Goal: Task Accomplishment & Management: Manage account settings

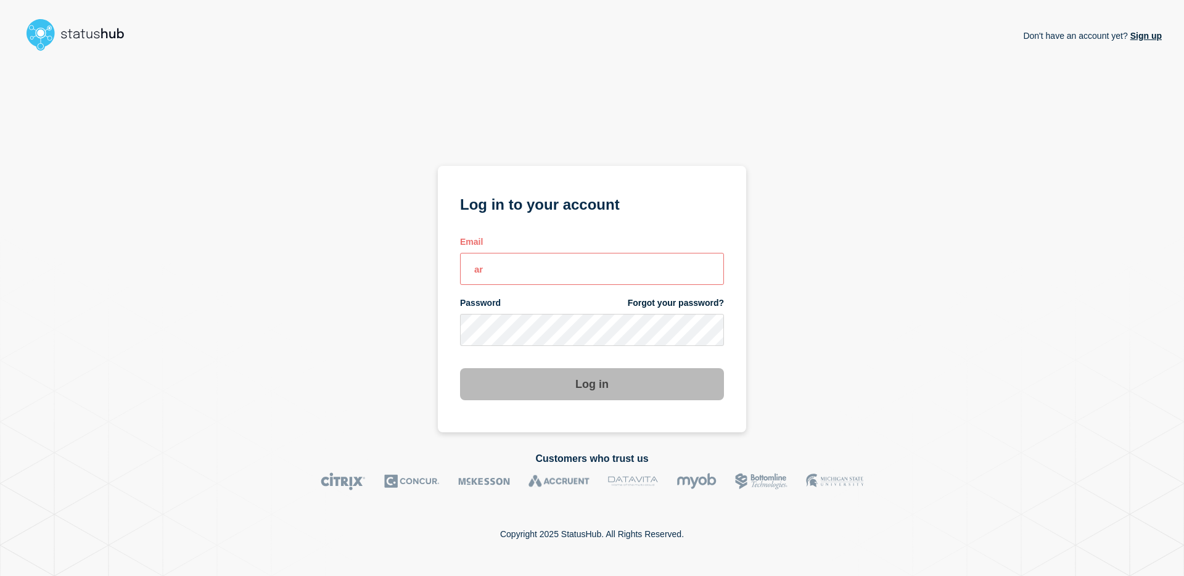
type input "[EMAIL_ADDRESS][PERSON_NAME][DOMAIN_NAME]"
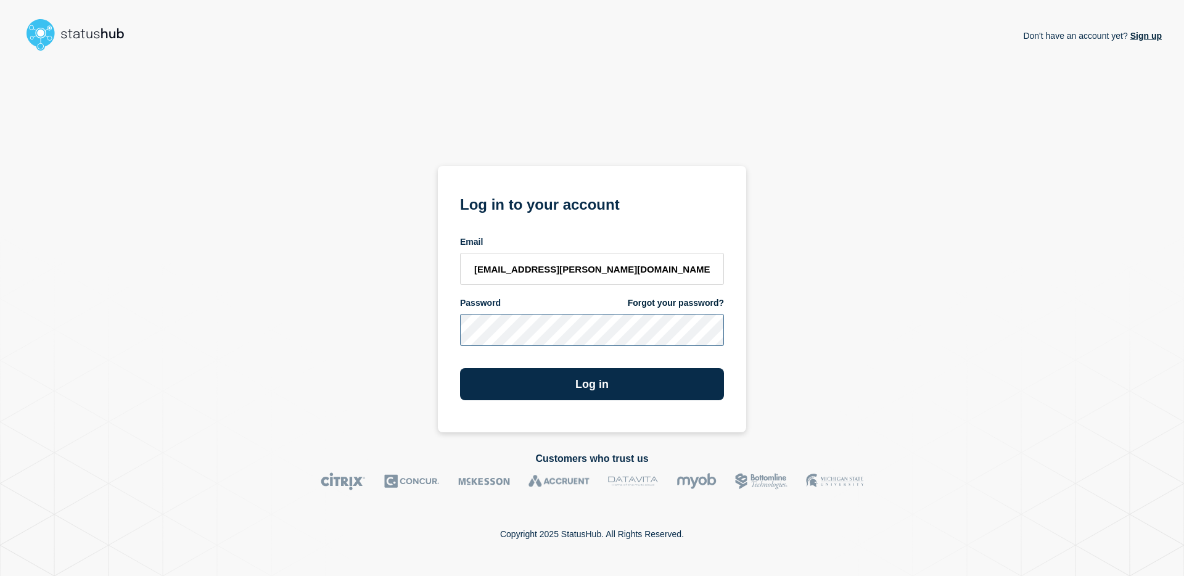
click at [460, 368] on button "Log in" at bounding box center [592, 384] width 264 height 32
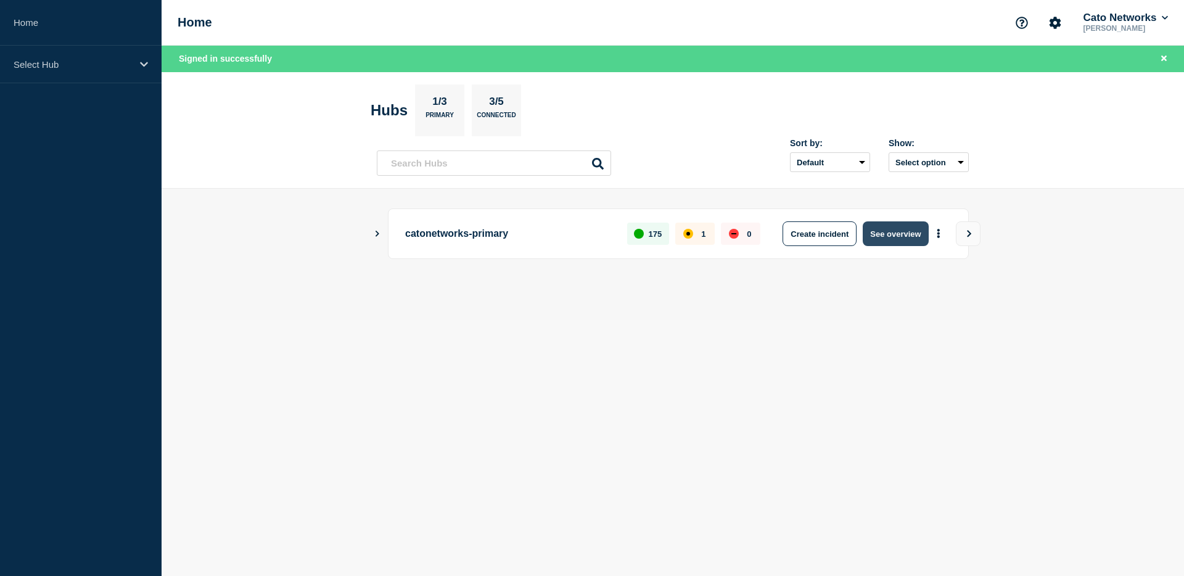
click at [886, 231] on button "See overview" at bounding box center [894, 233] width 65 height 25
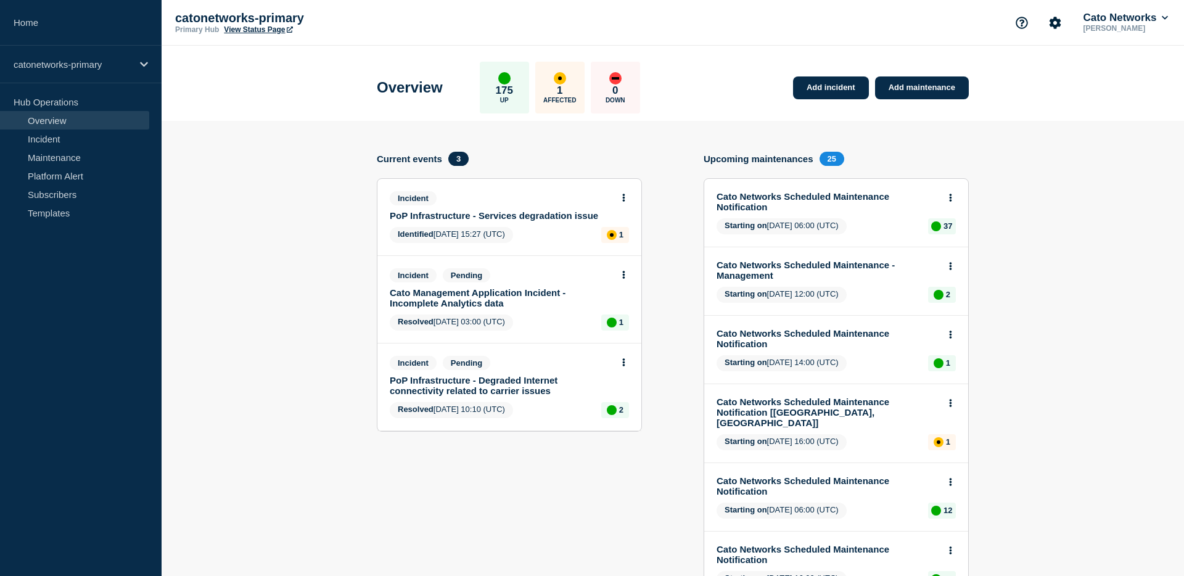
click at [554, 221] on link "PoP Infrastructure - Services degradation issue" at bounding box center [501, 215] width 223 height 10
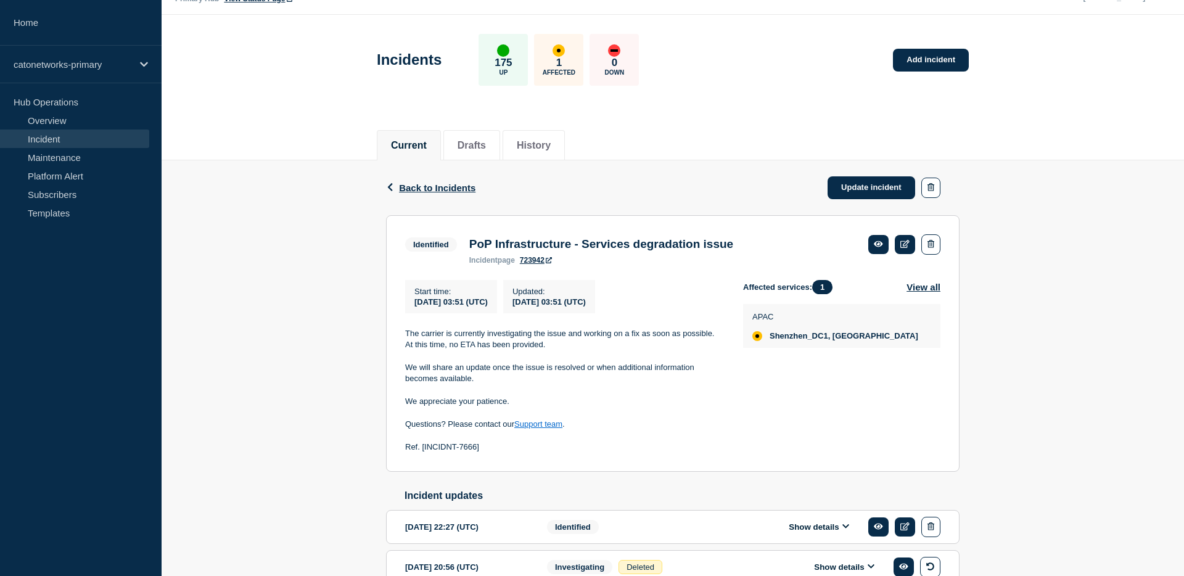
scroll to position [35, 0]
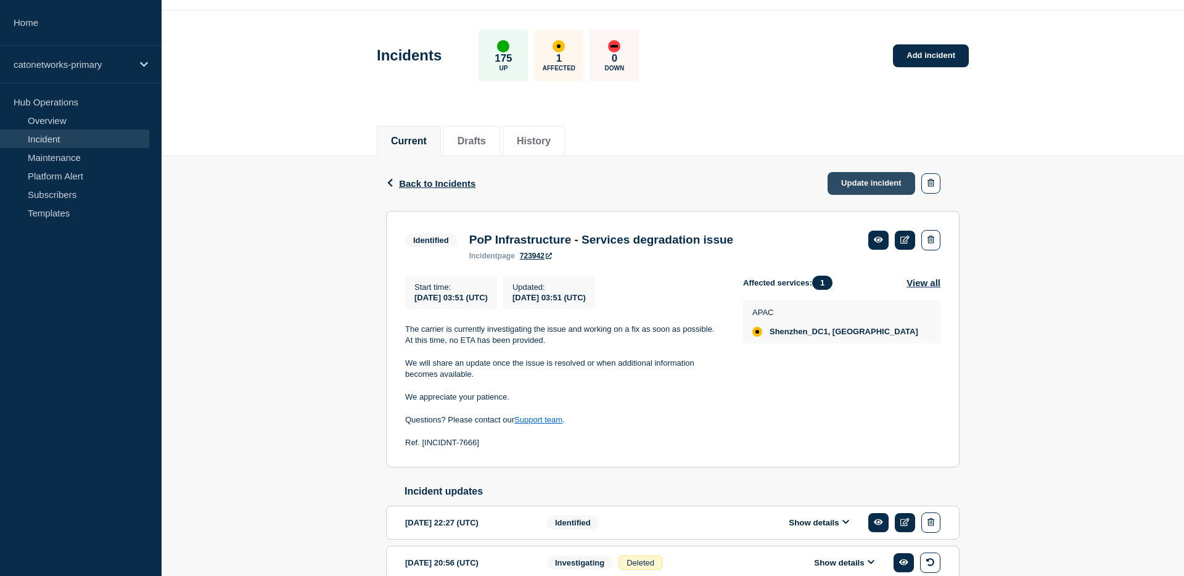
click at [878, 186] on link "Update incident" at bounding box center [871, 183] width 88 height 23
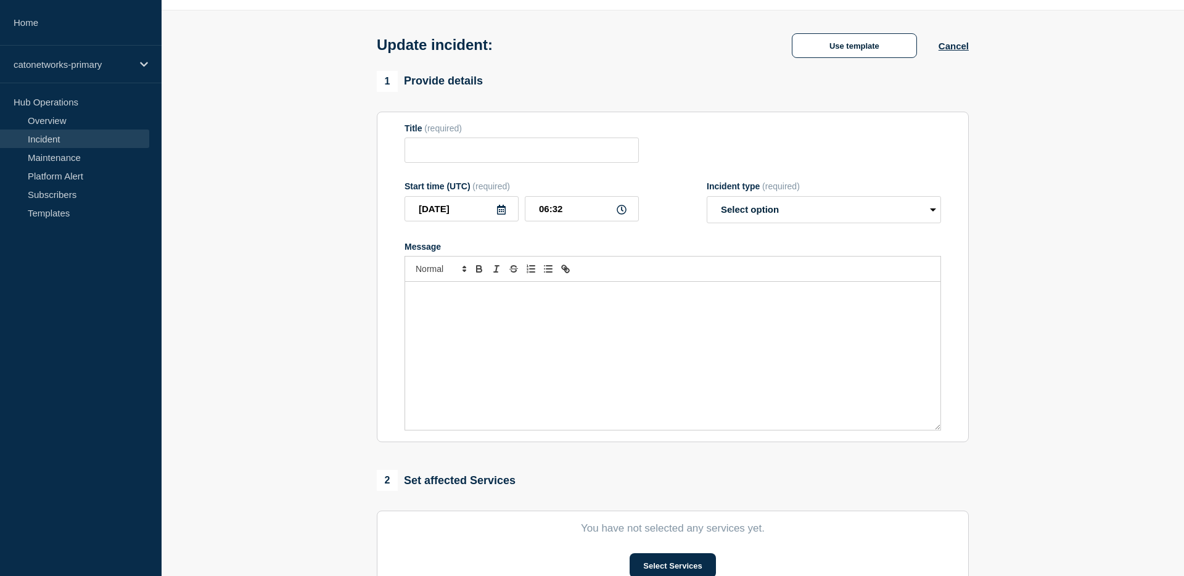
type input "PoP Infrastructure - Services degradation issue"
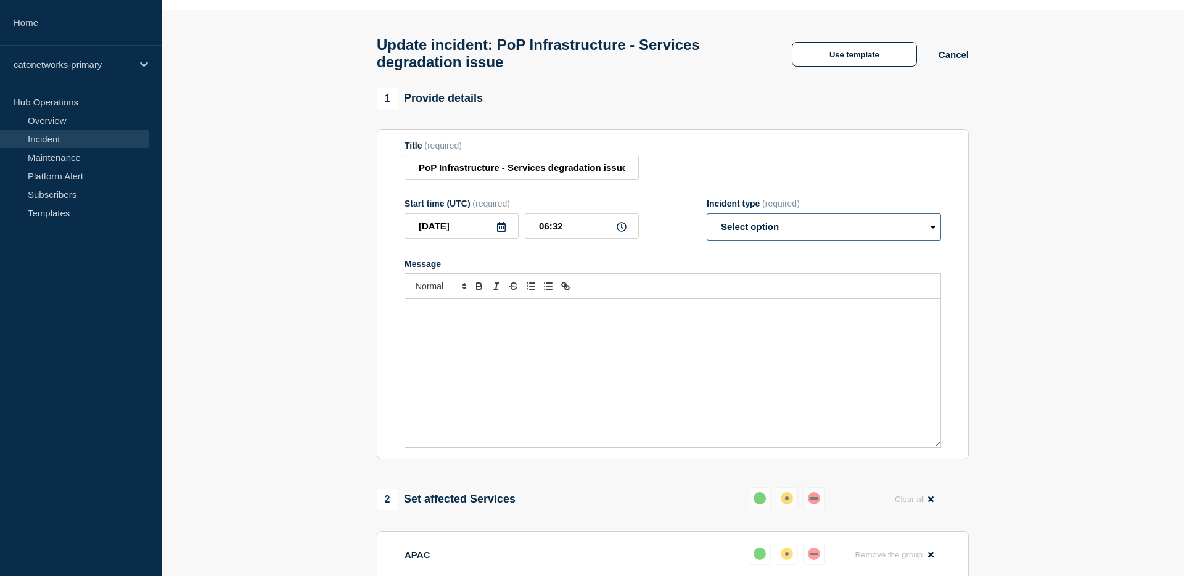
click at [776, 240] on select "Select option Investigating Identified Monitoring Resolved" at bounding box center [824, 226] width 234 height 27
select select "identified"
click at [707, 225] on select "Select option Investigating Identified Monitoring Resolved" at bounding box center [824, 226] width 234 height 27
click at [409, 337] on div "Message" at bounding box center [672, 373] width 535 height 148
click at [417, 329] on p "We’ll keep you informed as soon as the issue is resolved or when we receive fur…" at bounding box center [672, 323] width 517 height 11
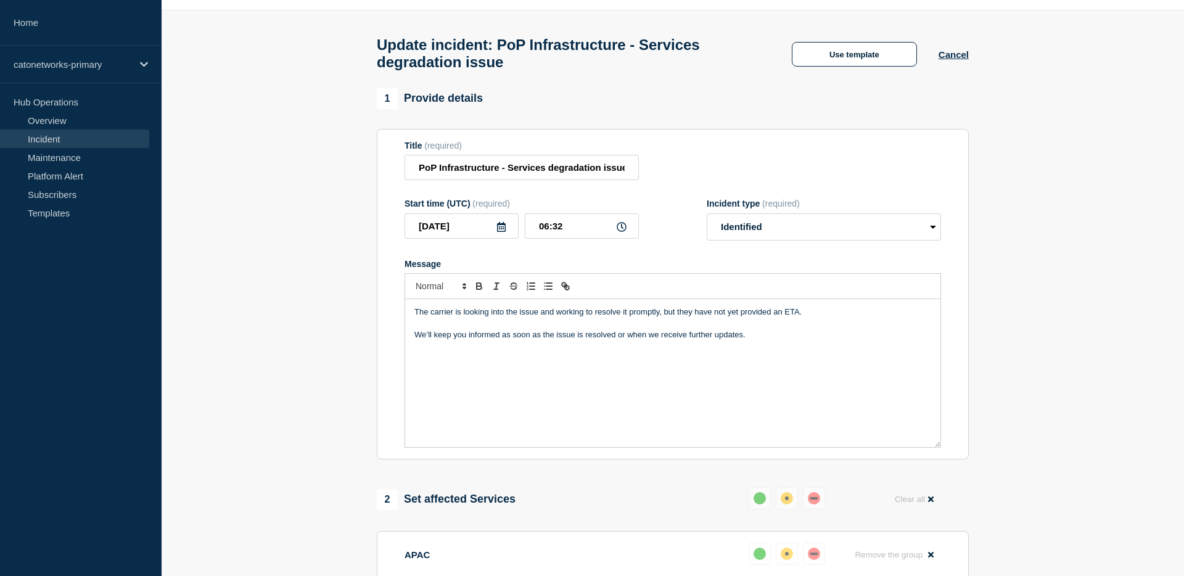
click at [772, 340] on p "We’ll keep you informed as soon as the issue is resolved or when we receive fur…" at bounding box center [672, 334] width 517 height 11
click at [589, 397] on p "Message" at bounding box center [672, 391] width 517 height 11
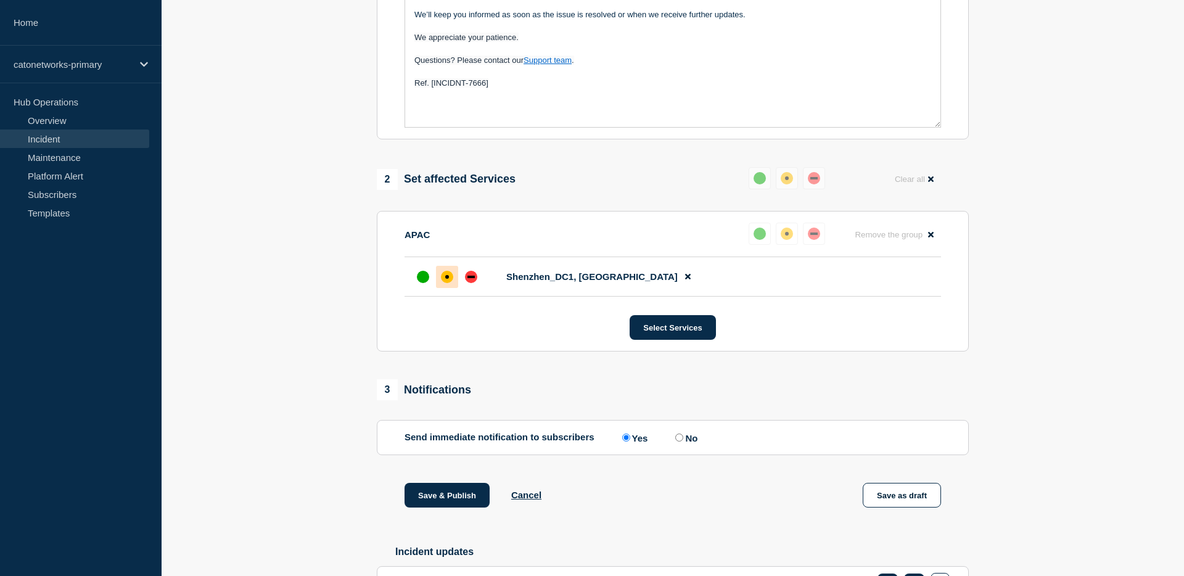
scroll to position [356, 0]
click at [678, 440] on input "No" at bounding box center [679, 436] width 8 height 8
radio input "true"
radio input "false"
click at [678, 440] on input "No" at bounding box center [679, 436] width 8 height 8
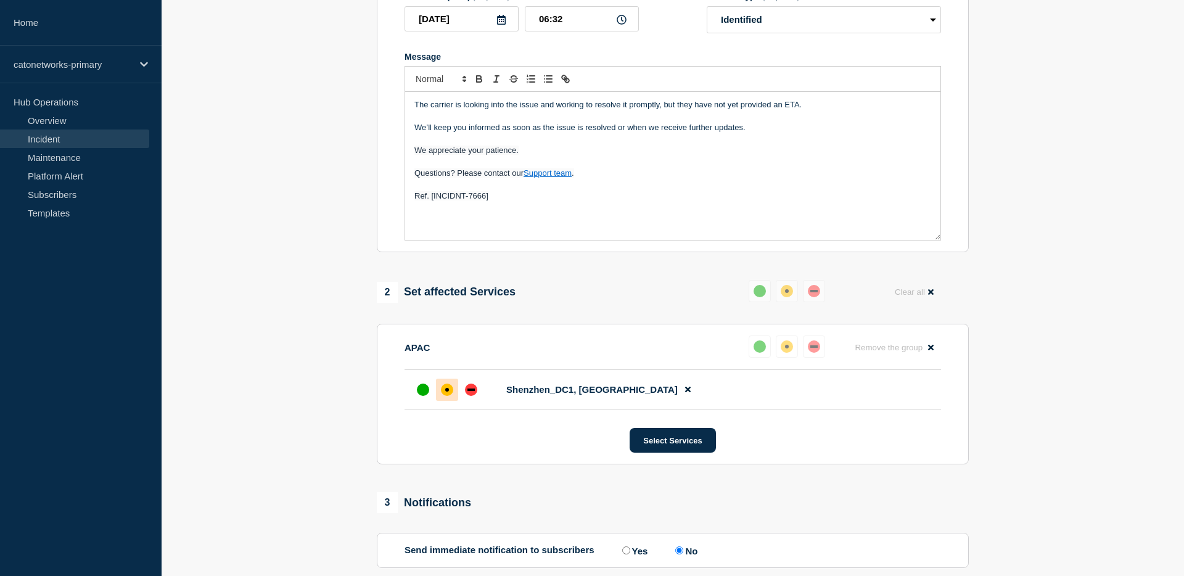
scroll to position [0, 0]
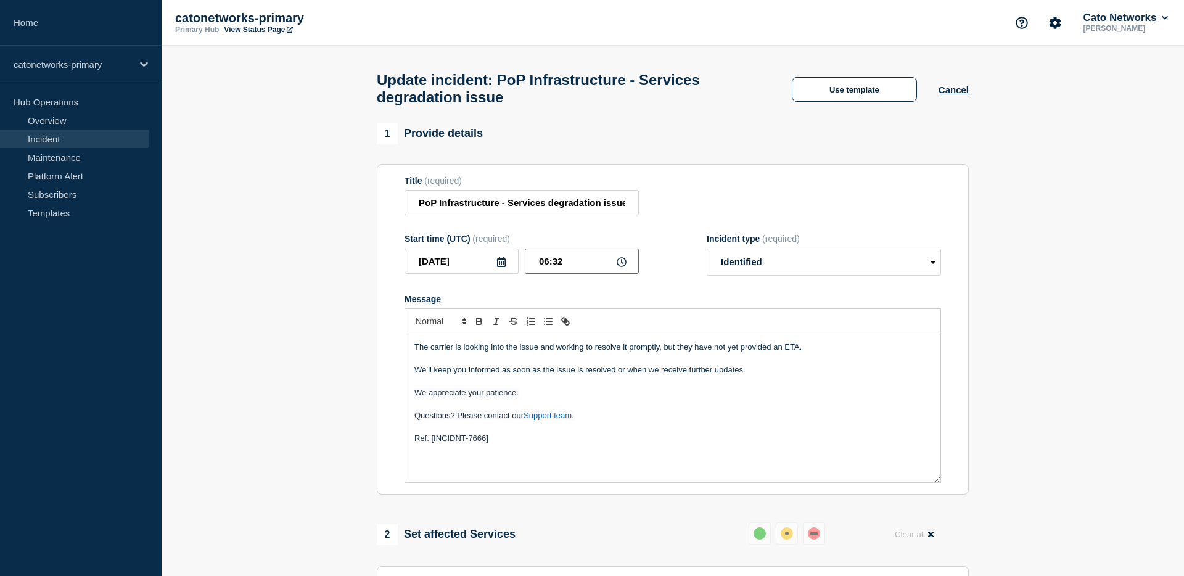
click at [583, 274] on input "06:32" at bounding box center [582, 260] width 114 height 25
click at [647, 299] on form "Title (required) PoP Infrastructure - Services degradation issue Start time (UT…" at bounding box center [672, 330] width 536 height 308
click at [568, 273] on input "06:00" at bounding box center [582, 260] width 114 height 25
type input "06:30"
click at [674, 290] on form "Title (required) PoP Infrastructure - Services degradation issue Start time (UT…" at bounding box center [672, 330] width 536 height 308
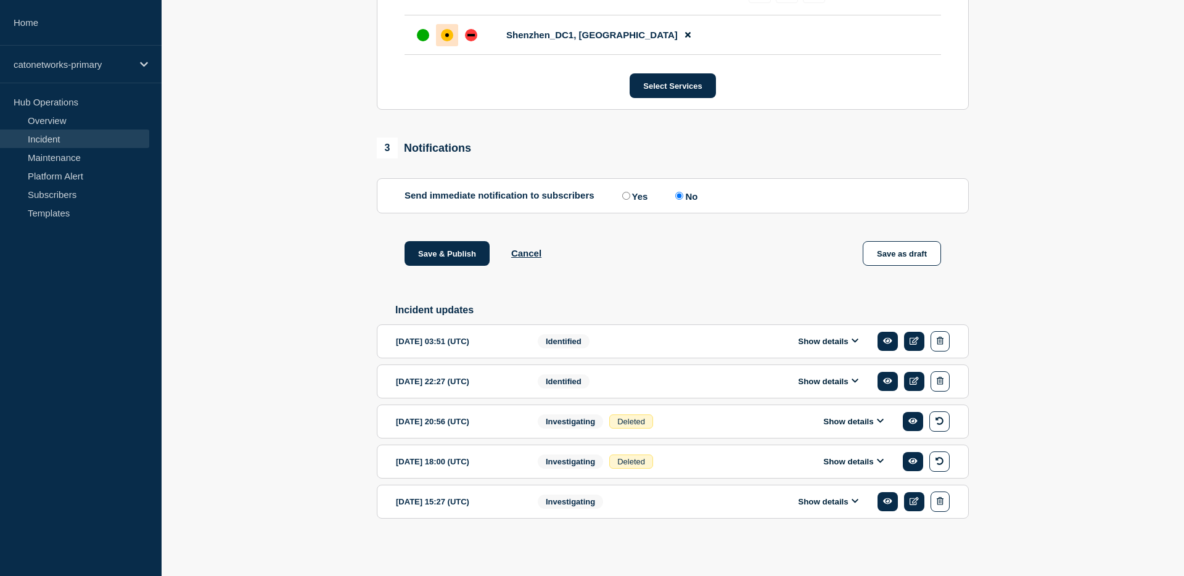
scroll to position [615, 0]
click at [453, 262] on button "Save & Publish" at bounding box center [446, 253] width 85 height 25
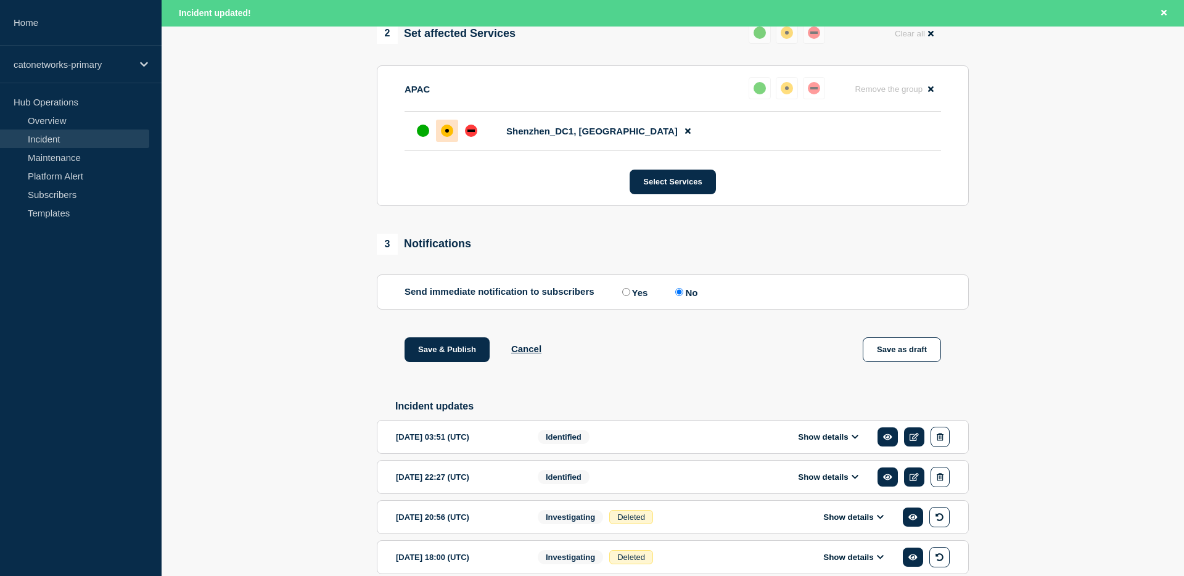
scroll to position [526, 0]
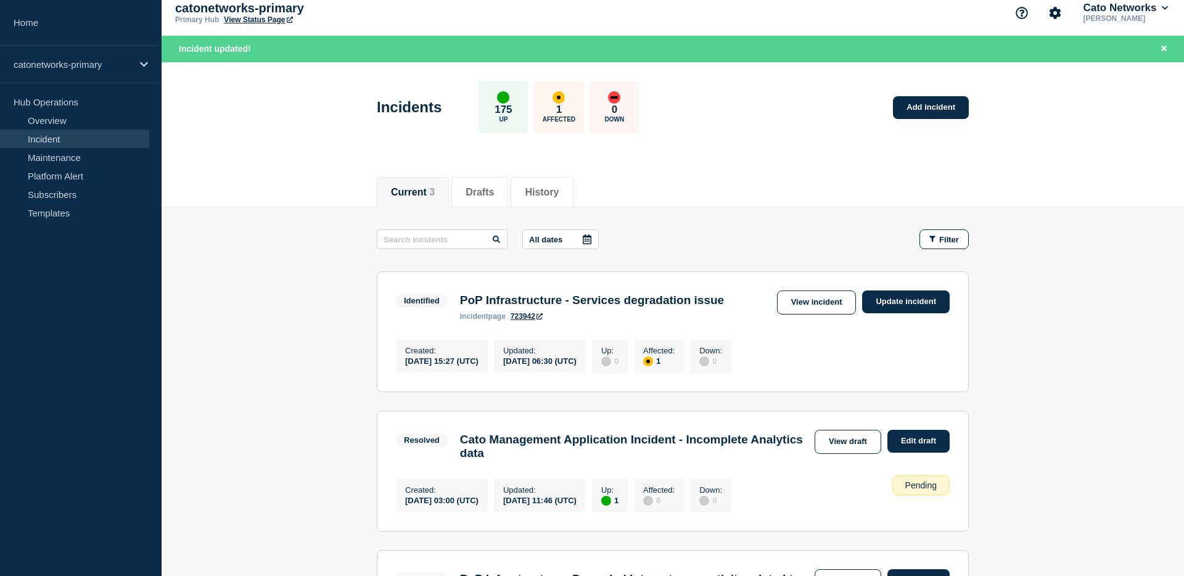
scroll to position [11, 0]
